Goal: Task Accomplishment & Management: Use online tool/utility

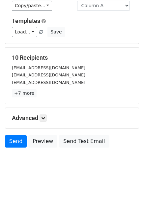
scroll to position [53, 0]
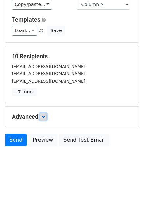
click at [47, 117] on link at bounding box center [42, 116] width 7 height 7
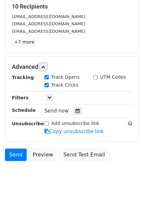
scroll to position [117, 0]
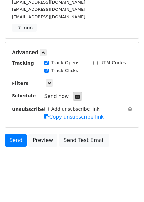
click at [75, 96] on icon at bounding box center [77, 96] width 4 height 5
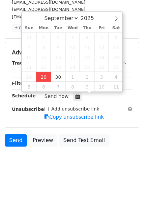
type input "2025-09-29 12:42"
type input "42"
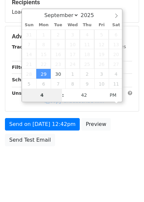
scroll to position [107, 0]
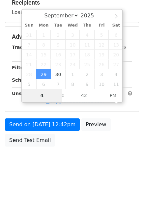
type input "4"
type input "2025-09-29 16:42"
type input "04"
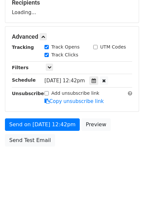
click at [124, 131] on div "Send on Sep 29 at 12:42pm Preview Send Test Email" at bounding box center [72, 135] width 144 height 32
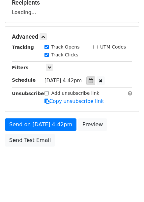
click at [95, 78] on div at bounding box center [90, 81] width 9 height 9
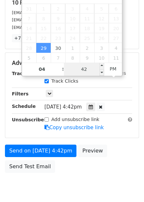
click at [87, 71] on input "42" at bounding box center [84, 69] width 40 height 13
type input "0"
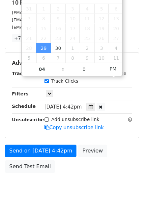
type input "2025-09-29 16:00"
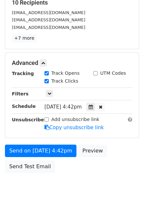
drag, startPoint x: 123, startPoint y: 165, endPoint x: 127, endPoint y: 166, distance: 3.3
click at [123, 166] on div "Send on Sep 29 at 4:42pm Preview Send Test Email" at bounding box center [72, 161] width 144 height 32
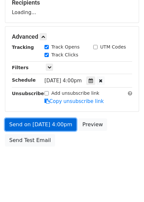
click at [51, 119] on link "Send on Sep 29 at 4:00pm" at bounding box center [40, 125] width 71 height 12
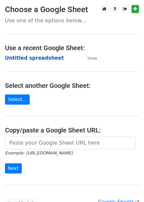
click at [35, 59] on strong "Untitled spreadsheet" at bounding box center [34, 58] width 59 height 6
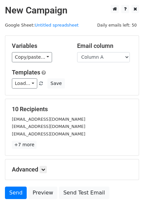
click at [94, 52] on div "Email column Column A Column B Column C Column D Column E Column F" at bounding box center [104, 52] width 65 height 20
click at [94, 58] on select "Column A Column B Column C Column D Column E Column F" at bounding box center [103, 57] width 53 height 10
select select "Column B"
click at [77, 52] on select "Column A Column B Column C Column D Column E Column F" at bounding box center [103, 57] width 53 height 10
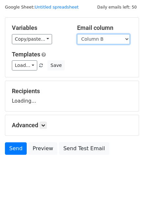
scroll to position [27, 0]
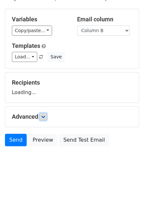
click at [46, 120] on link at bounding box center [42, 116] width 7 height 7
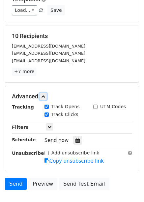
scroll to position [117, 0]
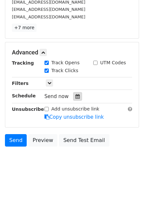
click at [75, 98] on icon at bounding box center [77, 96] width 4 height 5
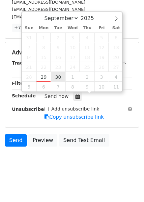
type input "2025-09-30 12:00"
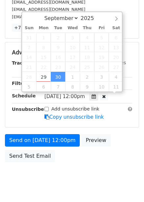
scroll to position [0, 0]
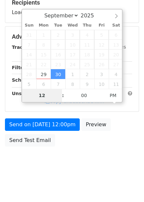
type input "5"
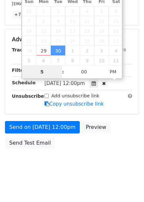
scroll to position [133, 0]
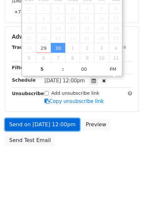
type input "2025-09-30 17:00"
click at [48, 125] on link "Send on Sep 30 at 12:00pm" at bounding box center [42, 125] width 75 height 12
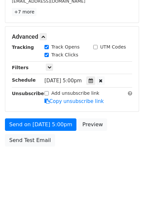
scroll to position [107, 0]
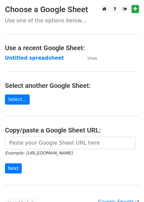
click at [36, 62] on td "Untitled spreadsheet" at bounding box center [43, 59] width 76 height 8
click at [36, 59] on strong "Untitled spreadsheet" at bounding box center [34, 58] width 59 height 6
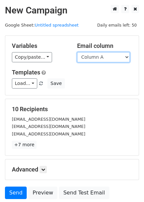
click at [100, 61] on select "Column A Column B Column C Column D Column E Column F" at bounding box center [103, 57] width 53 height 10
select select "Column C"
click at [77, 52] on select "Column A Column B Column C Column D Column E Column F" at bounding box center [103, 57] width 53 height 10
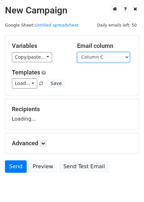
scroll to position [27, 0]
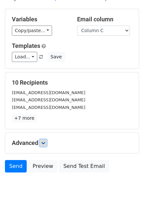
click at [45, 141] on icon at bounding box center [43, 143] width 4 height 4
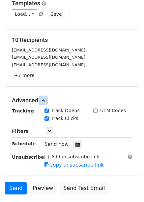
scroll to position [92, 0]
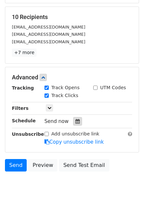
click at [77, 121] on div at bounding box center [77, 121] width 9 height 9
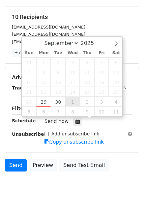
type input "2025-10-01 12:00"
select select "9"
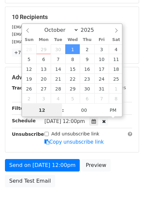
scroll to position [0, 0]
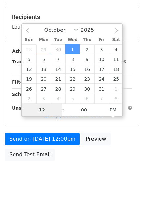
type input "6"
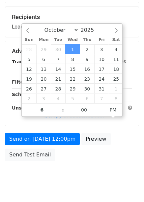
type input "2025-10-01 18:00"
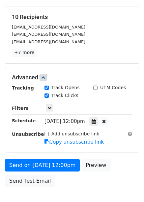
click at [109, 154] on form "Variables Copy/paste... {{Column A}} {{Column B}} {{Column C}} {{Column D}} {{C…" at bounding box center [72, 67] width 134 height 248
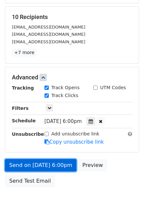
click at [57, 166] on link "Send on Oct 1 at 6:00pm" at bounding box center [40, 165] width 71 height 12
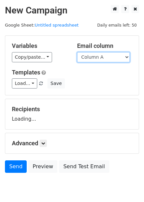
drag, startPoint x: 115, startPoint y: 57, endPoint x: 115, endPoint y: 61, distance: 3.6
click at [115, 57] on select "Column A Column B Column C Column D Column E Column F" at bounding box center [103, 57] width 53 height 10
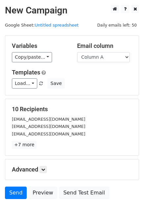
click at [102, 96] on form "Variables Copy/paste... {{Column A}} {{Column B}} {{Column C}} {{Column D}} {{C…" at bounding box center [72, 118] width 134 height 167
click at [106, 54] on select "Column A Column B Column C Column D Column E Column F" at bounding box center [103, 57] width 53 height 10
select select "Column D"
click at [77, 52] on select "Column A Column B Column C Column D Column E Column F" at bounding box center [103, 57] width 53 height 10
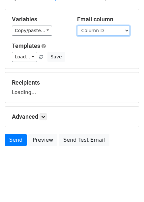
scroll to position [27, 0]
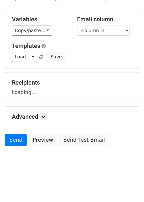
click at [42, 121] on div "Advanced Tracking Track Opens UTM Codes Track Clicks Filters Only include sprea…" at bounding box center [71, 117] width 133 height 20
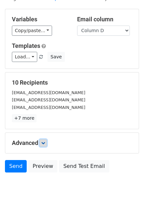
click at [44, 144] on icon at bounding box center [43, 143] width 4 height 4
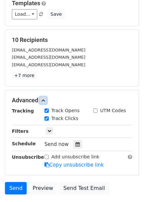
scroll to position [70, 0]
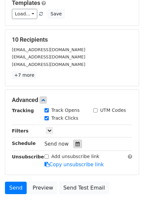
click at [75, 144] on icon at bounding box center [77, 144] width 4 height 5
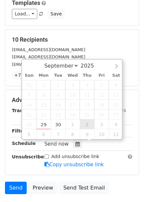
type input "2025-10-02 12:00"
select select "9"
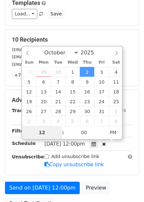
type input "7"
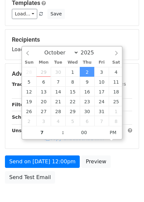
type input "2025-10-02 19:00"
click at [106, 157] on div "Send on Oct 2 at 12:00pm Preview Send Test Email" at bounding box center [72, 172] width 144 height 32
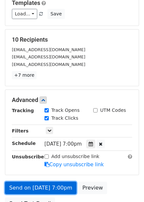
click at [52, 191] on link "Send on Oct 2 at 7:00pm" at bounding box center [40, 188] width 71 height 12
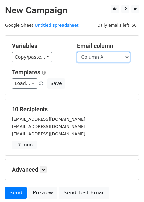
click at [92, 59] on select "Column A Column B Column C Column D Column E Column F" at bounding box center [103, 57] width 53 height 10
select select "Column E"
click at [77, 52] on select "Column A Column B Column C Column D Column E Column F" at bounding box center [103, 57] width 53 height 10
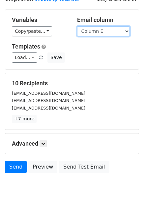
scroll to position [53, 0]
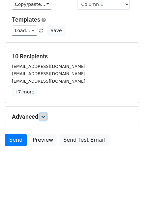
click at [45, 117] on icon at bounding box center [43, 117] width 4 height 4
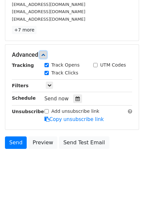
scroll to position [117, 0]
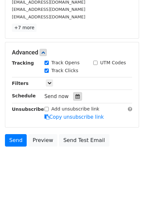
click at [76, 96] on icon at bounding box center [77, 96] width 4 height 5
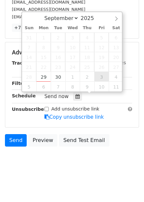
type input "2025-10-03 12:00"
select select "9"
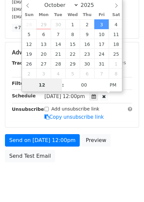
type input "8"
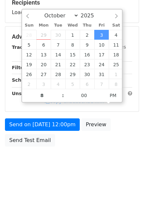
type input "2025-10-03 20:00"
click at [121, 139] on div "Send on Oct 3 at 12:00pm Preview Send Test Email" at bounding box center [72, 135] width 144 height 32
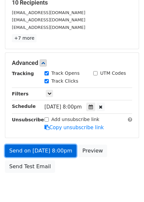
click at [60, 151] on link "Send on Oct 3 at 8:00pm" at bounding box center [40, 151] width 71 height 12
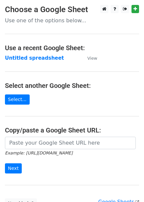
click at [29, 56] on strong "Untitled spreadsheet" at bounding box center [34, 58] width 59 height 6
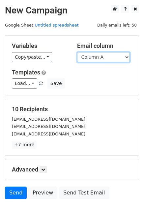
click at [97, 59] on select "Column A Column B Column C Column D Column E Column F" at bounding box center [103, 57] width 53 height 10
select select "Column F"
click at [77, 52] on select "Column A Column B Column C Column D Column E Column F" at bounding box center [103, 57] width 53 height 10
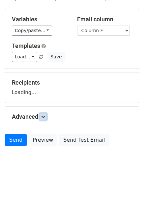
click at [45, 114] on link at bounding box center [42, 116] width 7 height 7
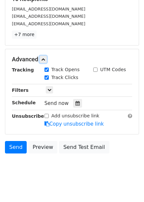
scroll to position [114, 0]
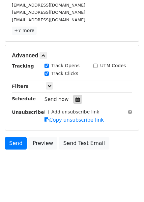
click at [77, 97] on div at bounding box center [77, 99] width 9 height 9
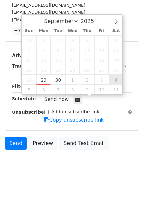
type input "[DATE] 12:00"
select select "9"
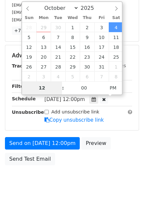
type input "9"
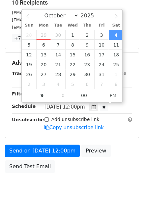
type input "[DATE] 21:00"
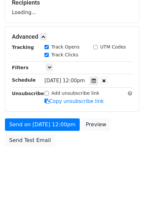
drag, startPoint x: 120, startPoint y: 126, endPoint x: 120, endPoint y: 130, distance: 4.3
click at [120, 126] on div "Send on [DATE] 12:00pm Preview Send Test Email" at bounding box center [72, 135] width 144 height 32
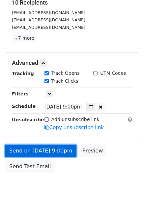
click at [54, 154] on link "Send on [DATE] 9:00pm" at bounding box center [40, 151] width 71 height 12
